Goal: Transaction & Acquisition: Purchase product/service

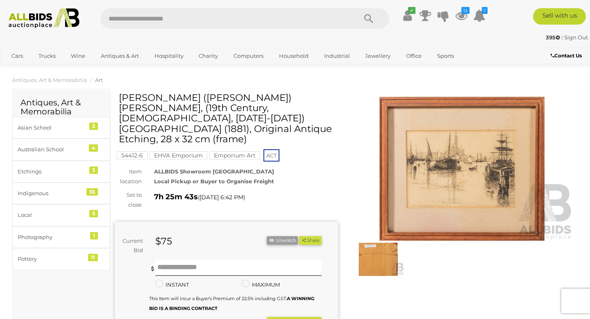
scroll to position [7, 0]
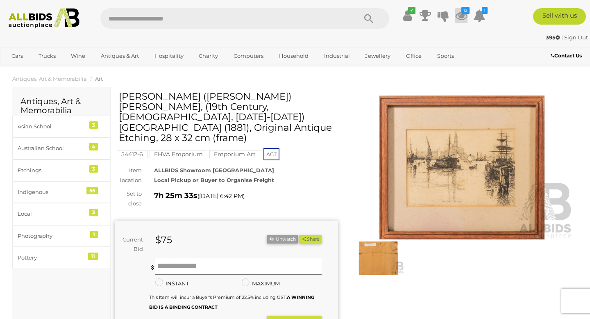
click at [460, 18] on icon at bounding box center [461, 15] width 12 height 15
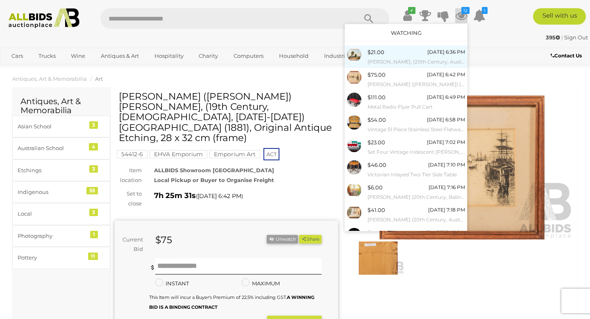
click at [399, 54] on div "$21.00 Today 6:36 PM Donald A. McBean, (20th Century, Australian, 1931-2021; Ac…" at bounding box center [415, 56] width 97 height 18
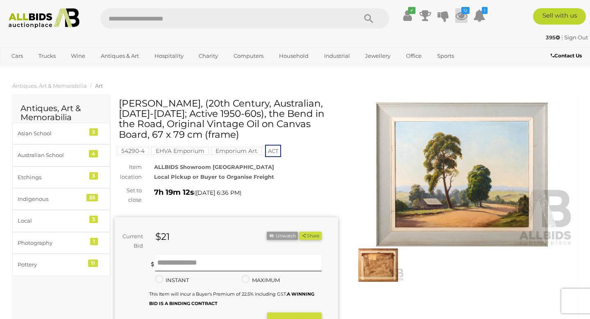
click at [462, 16] on icon at bounding box center [461, 15] width 12 height 15
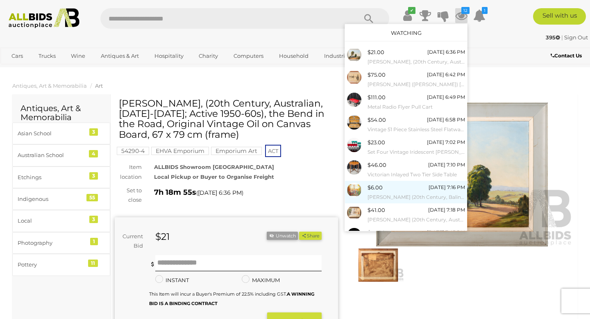
click at [395, 193] on small "[PERSON_NAME] (20th Century, Balinese School), Dance Ceremony, 109 x 127 Cm (ed…" at bounding box center [415, 196] width 97 height 9
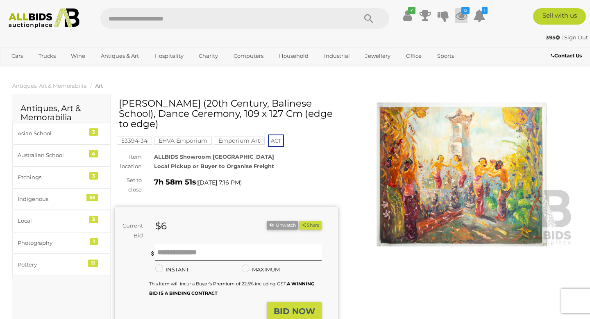
click at [463, 18] on icon at bounding box center [461, 15] width 12 height 15
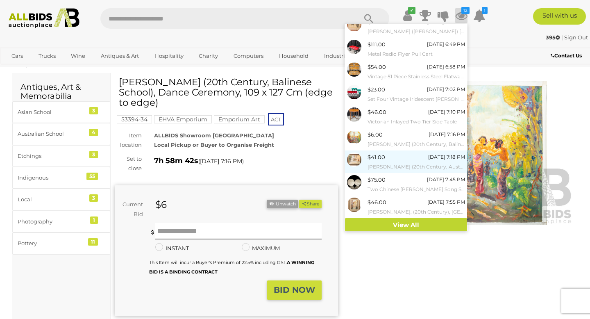
scroll to position [54, 0]
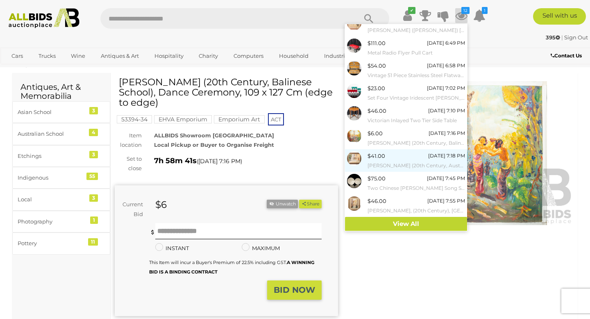
click at [417, 157] on div "$41.00 [DATE] 7:18 PM [PERSON_NAME] (20th Century, Australian), [PERSON_NAME], …" at bounding box center [415, 160] width 97 height 18
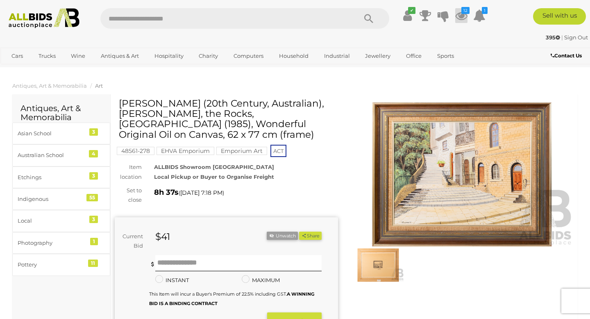
click at [459, 16] on icon at bounding box center [461, 15] width 12 height 15
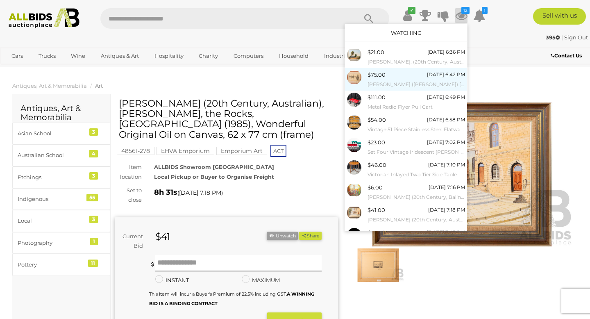
click at [429, 73] on div "$75.00 Today 6:42 PM William (Bell) Scott, (19th Century, Scottish, 1811-1890) …" at bounding box center [415, 79] width 97 height 18
